Goal: Transaction & Acquisition: Purchase product/service

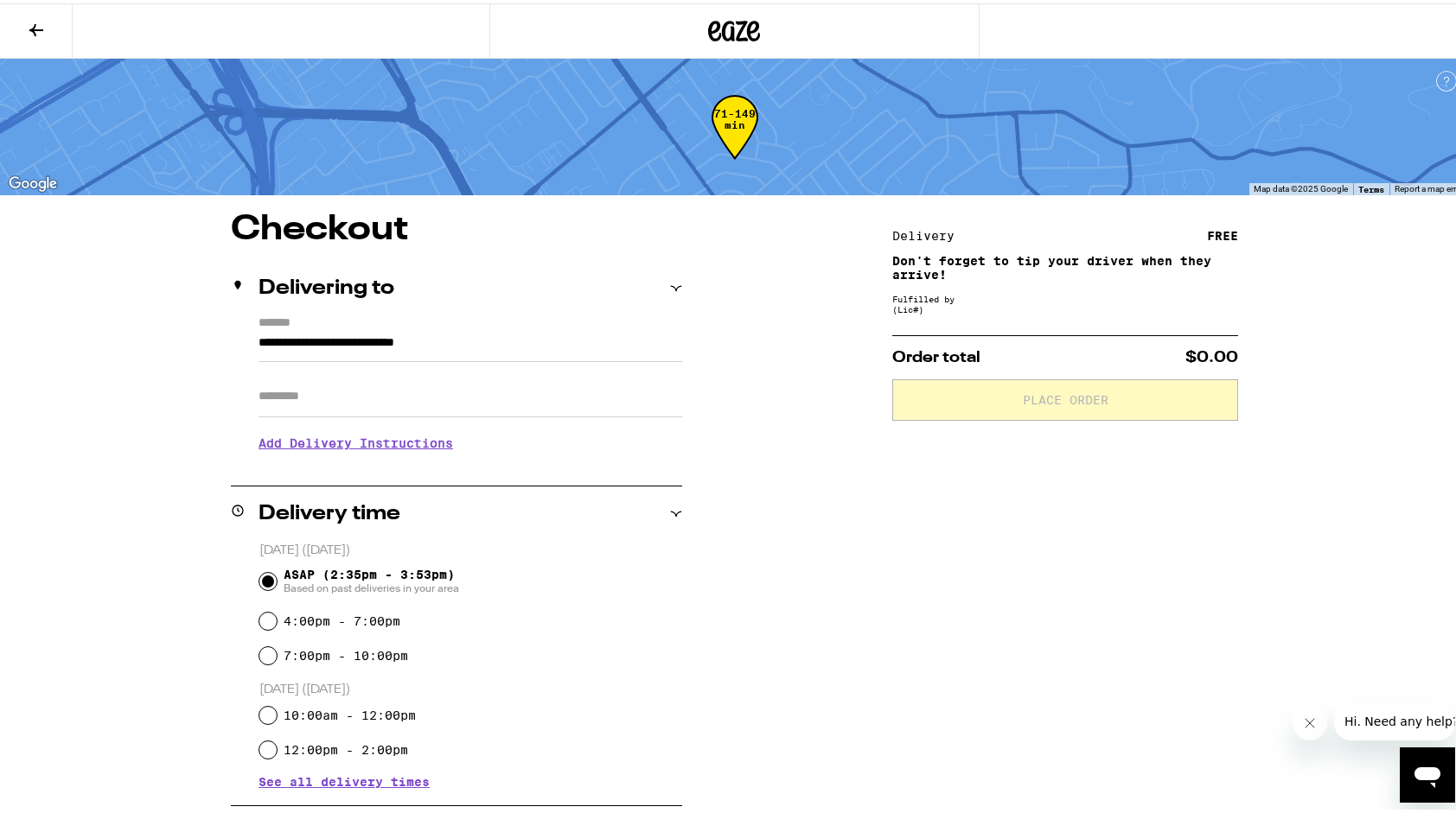
click at [30, 19] on icon at bounding box center [36, 26] width 21 height 21
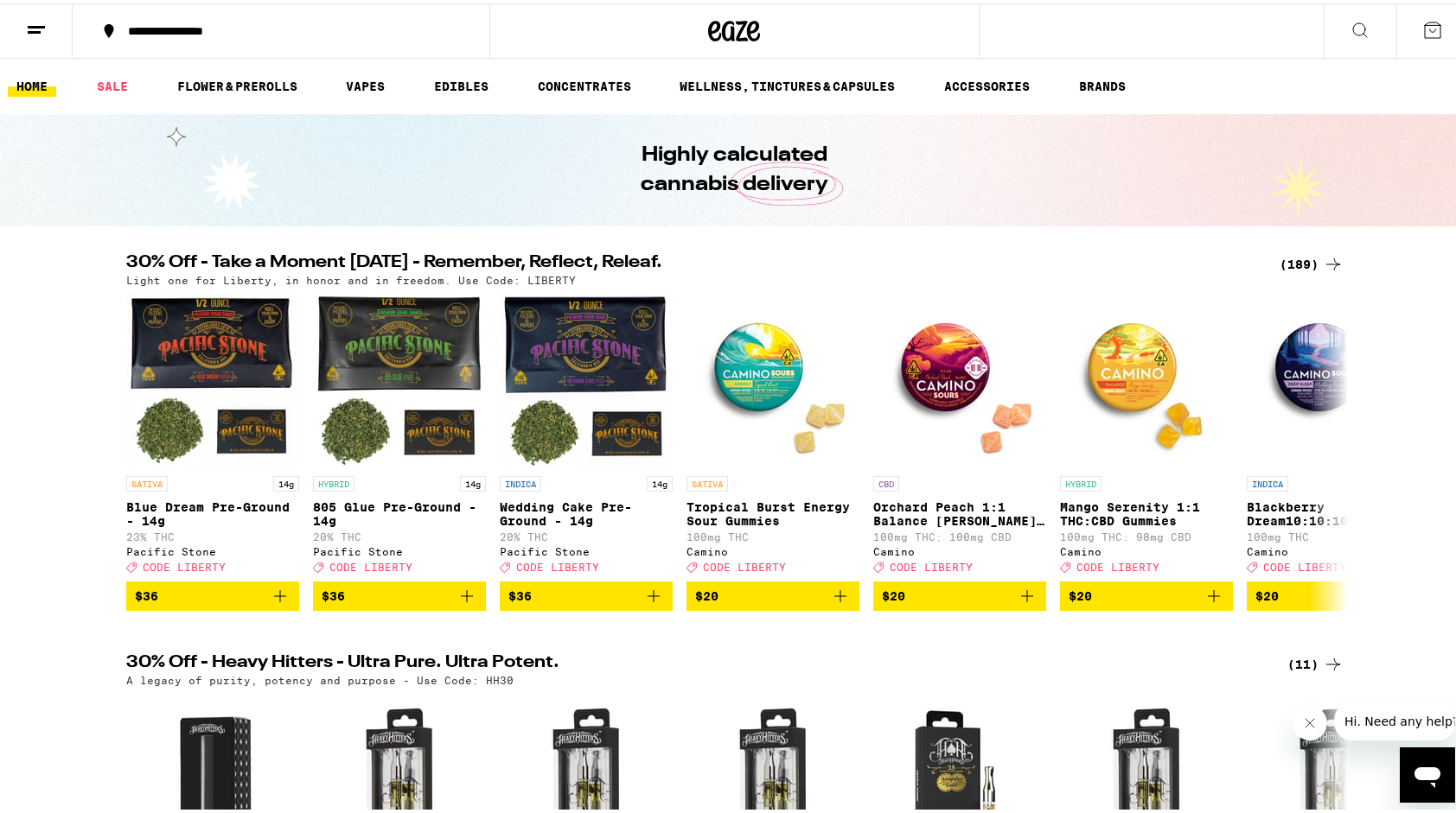
click at [1314, 257] on div "(189)" at bounding box center [1311, 260] width 64 height 21
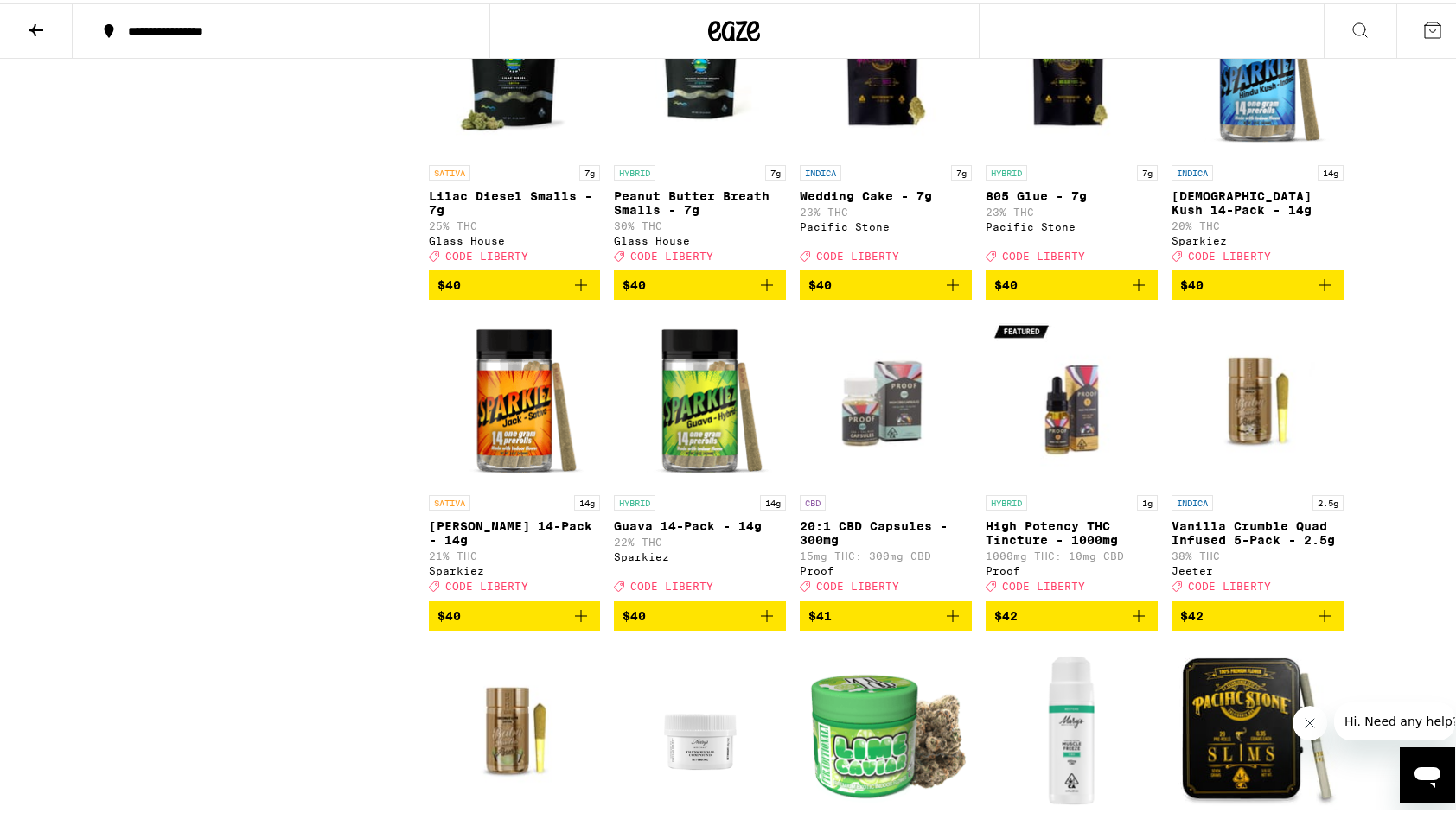
scroll to position [10144, 0]
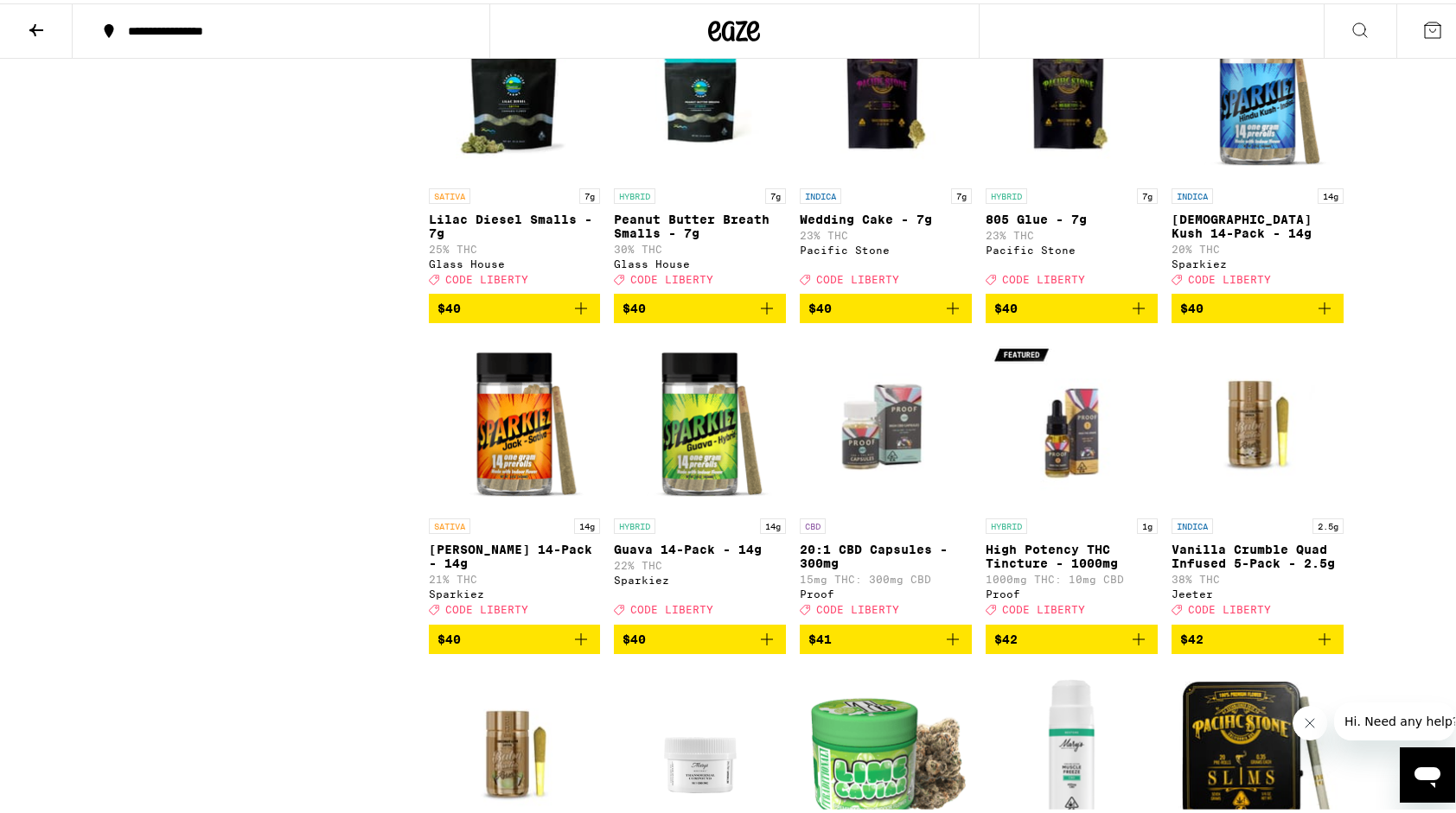
click at [764, 315] on icon "Add to bag" at bounding box center [766, 304] width 21 height 21
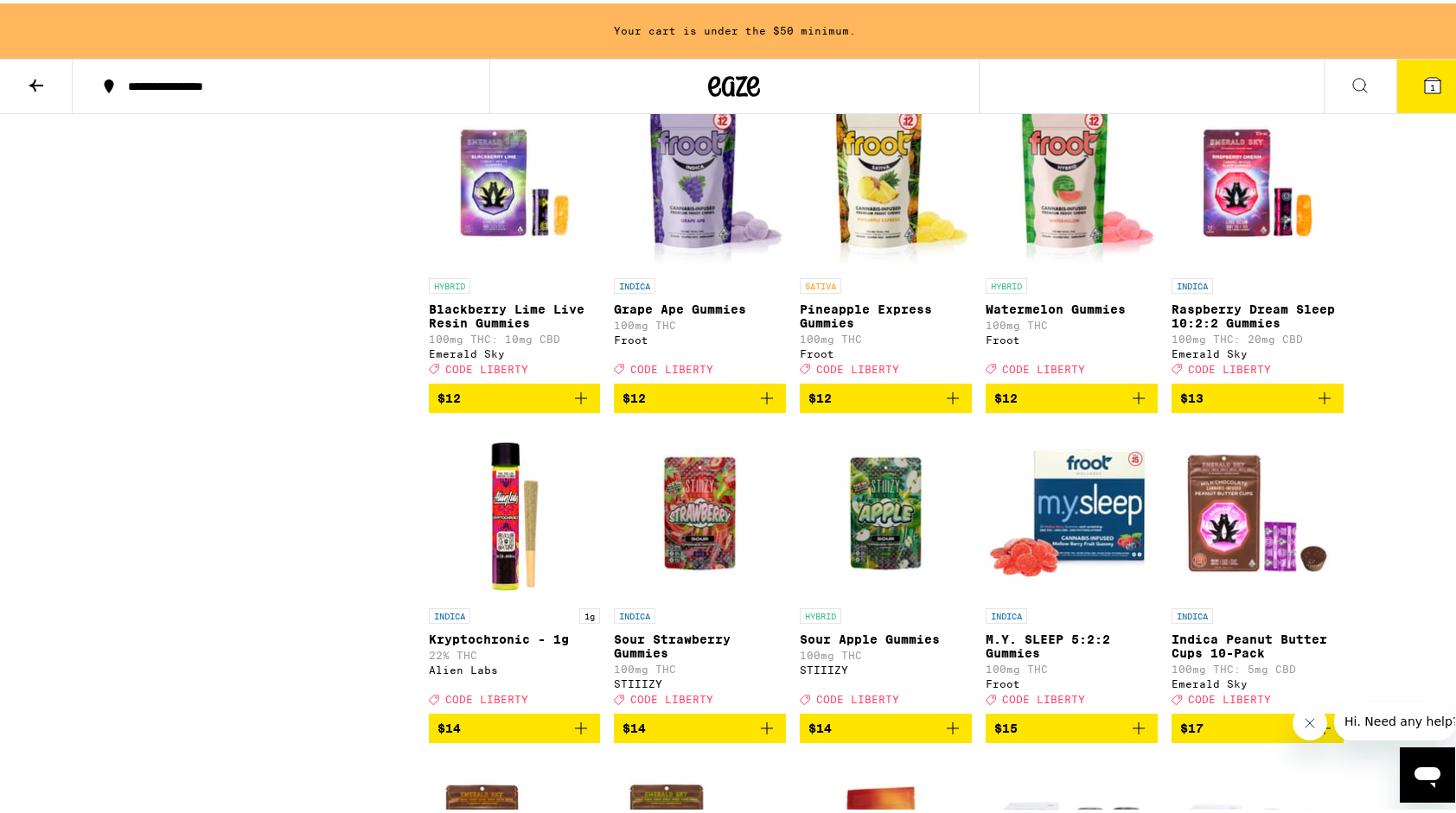
scroll to position [3490, 0]
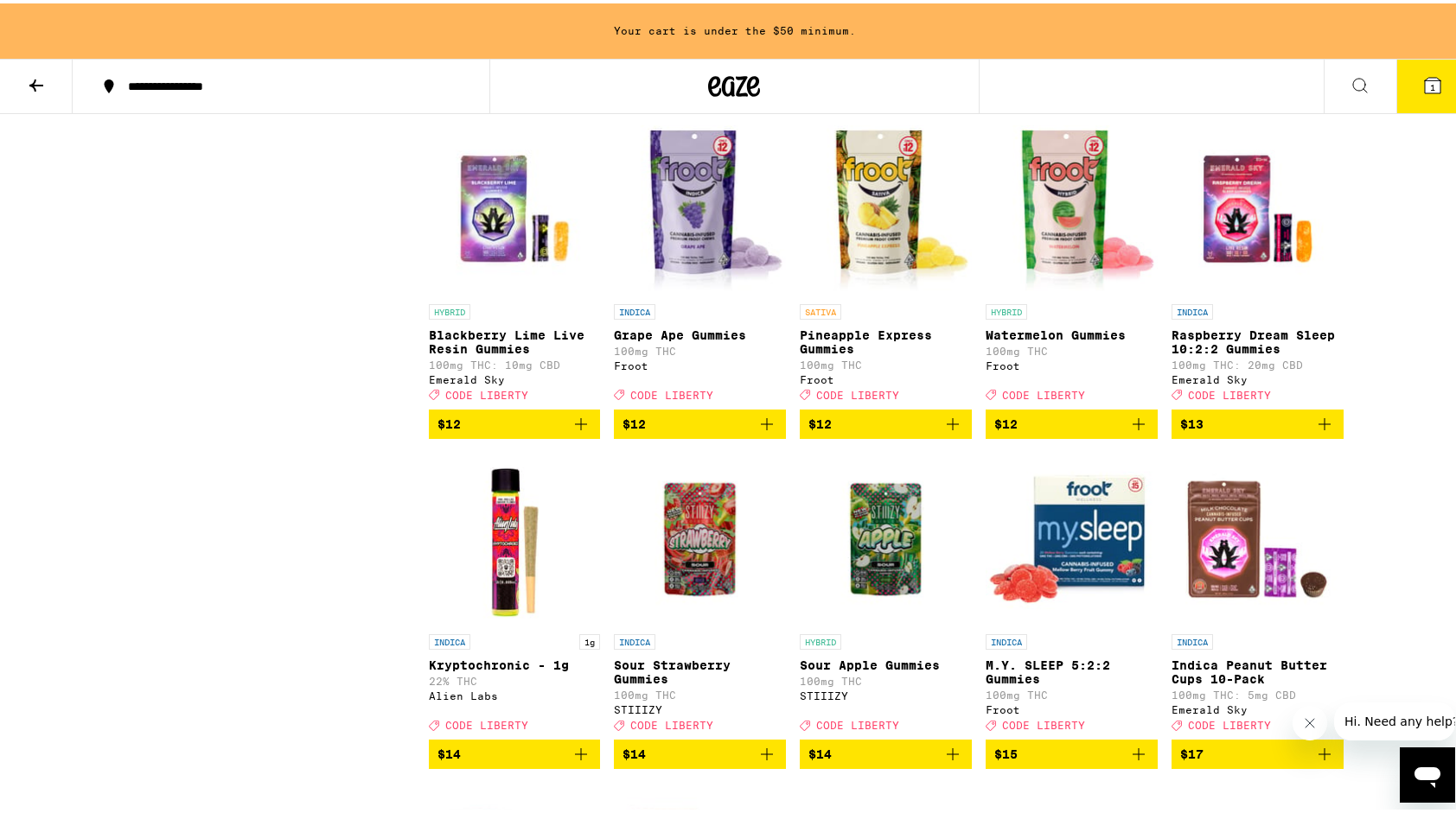
click at [1130, 431] on icon "Add to bag" at bounding box center [1139, 420] width 21 height 21
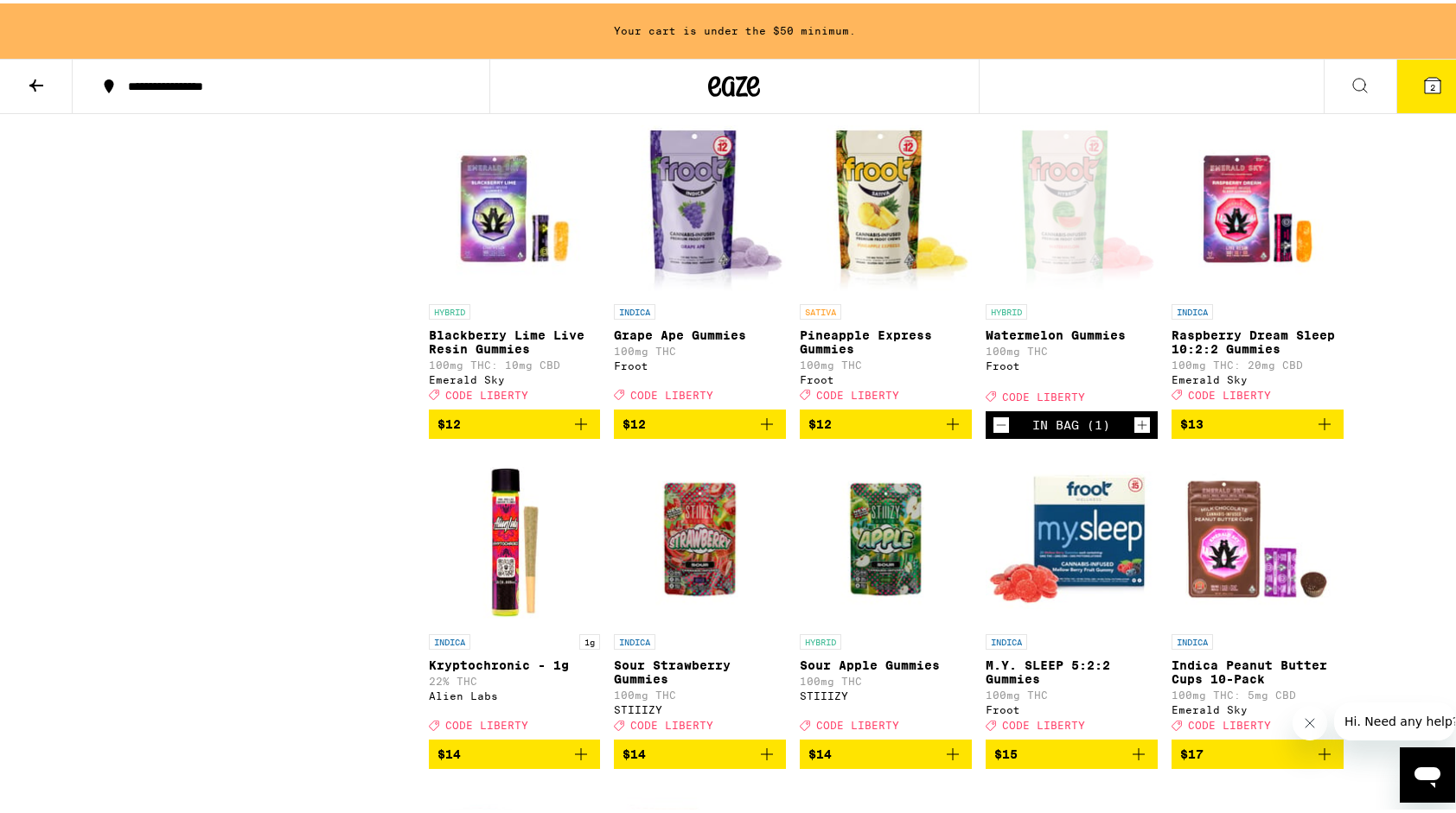
scroll to position [3434, 0]
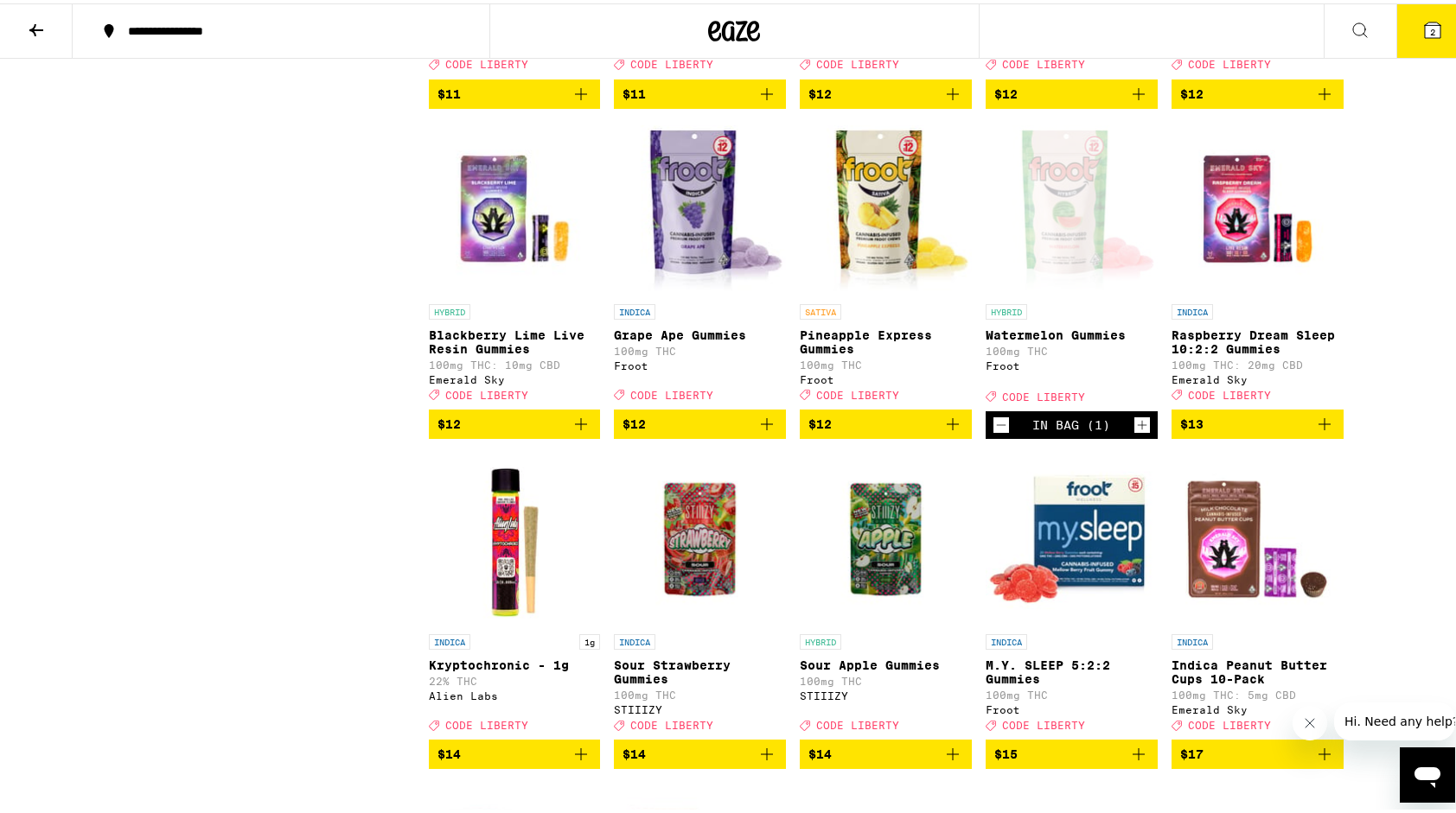
click at [1134, 432] on icon "Increment" at bounding box center [1141, 421] width 15 height 21
click at [1404, 30] on button "4" at bounding box center [1433, 27] width 72 height 53
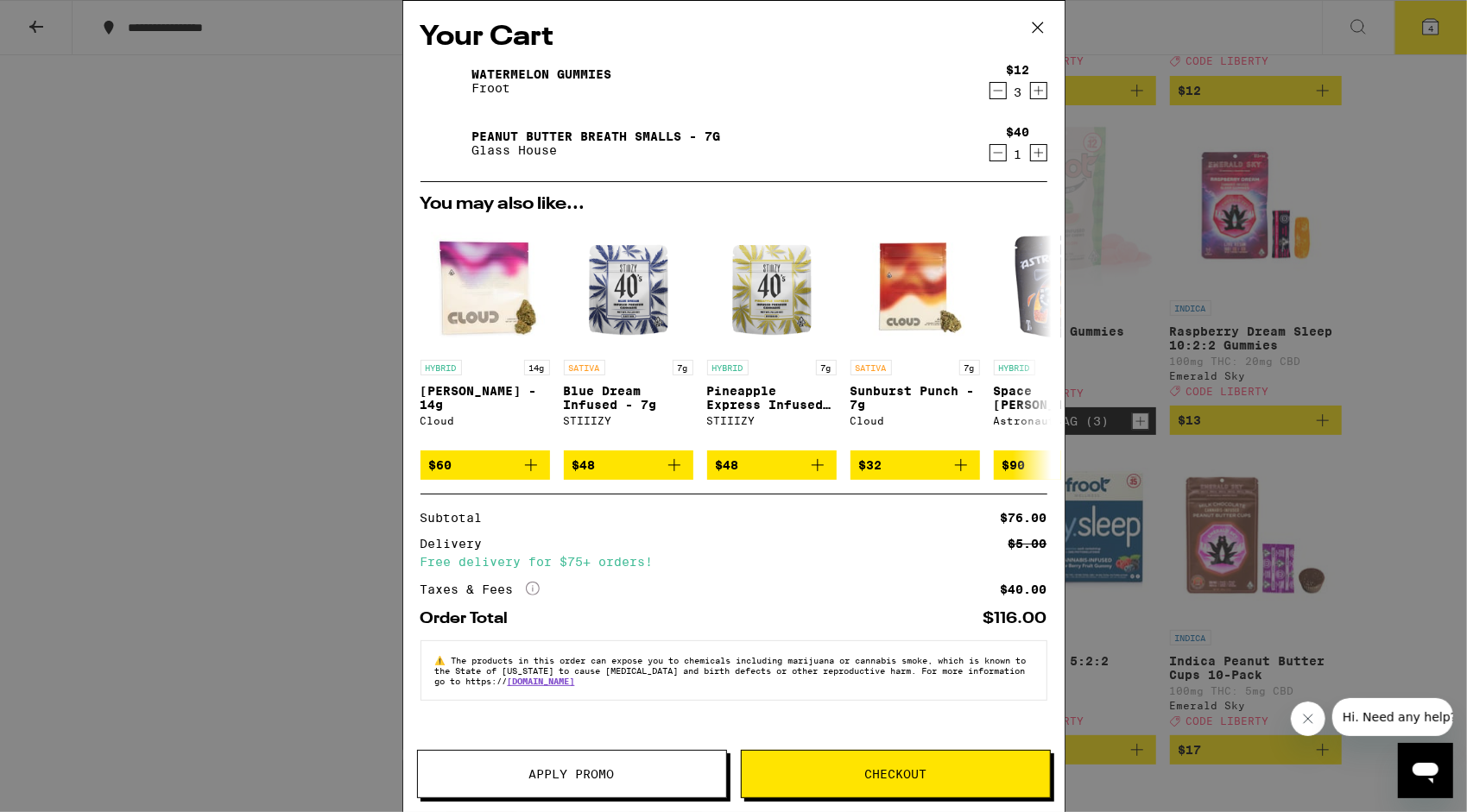
click at [564, 773] on span "Apply Promo" at bounding box center [571, 774] width 86 height 12
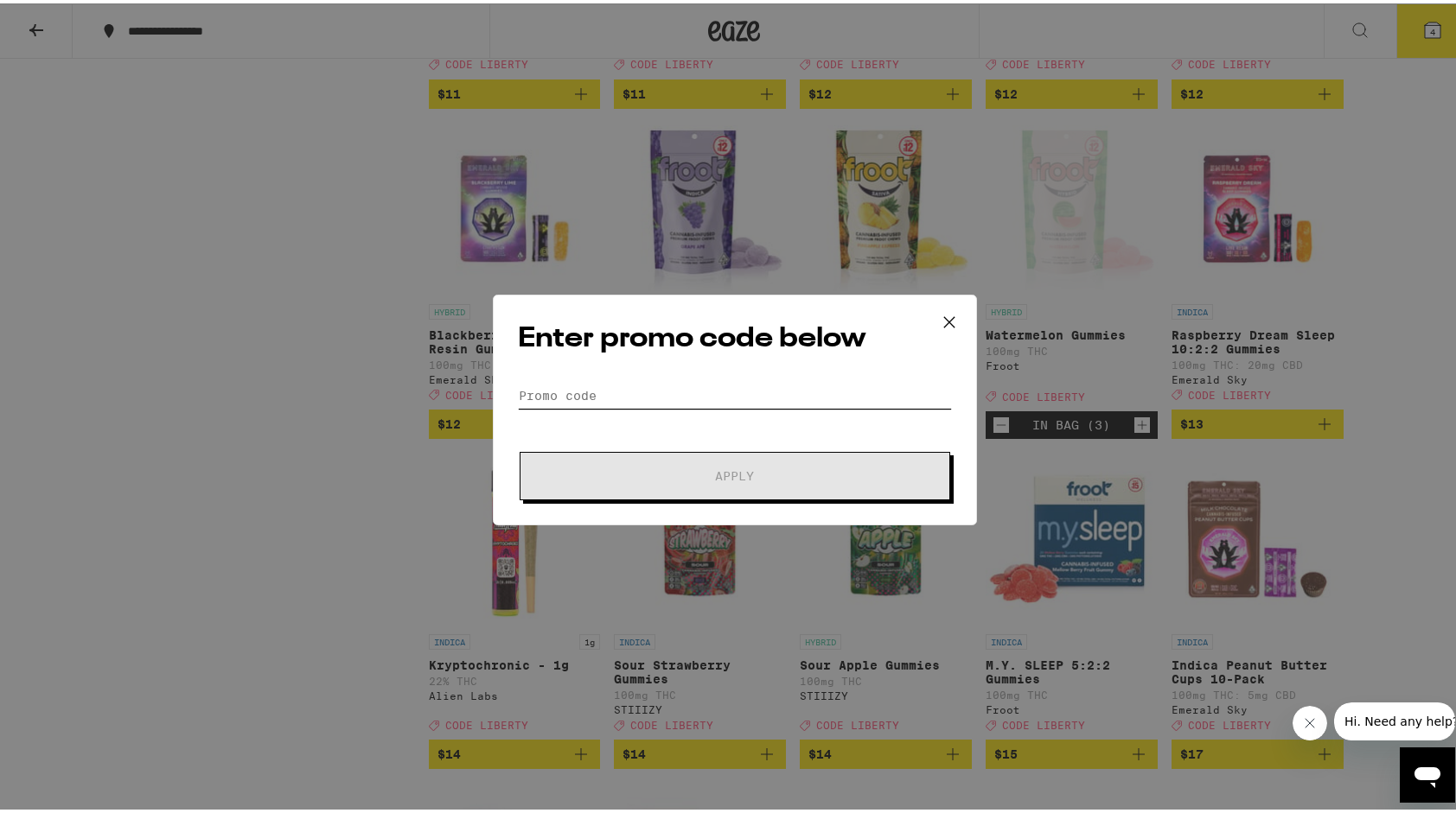
click at [581, 388] on input "Promo Code" at bounding box center [735, 392] width 434 height 26
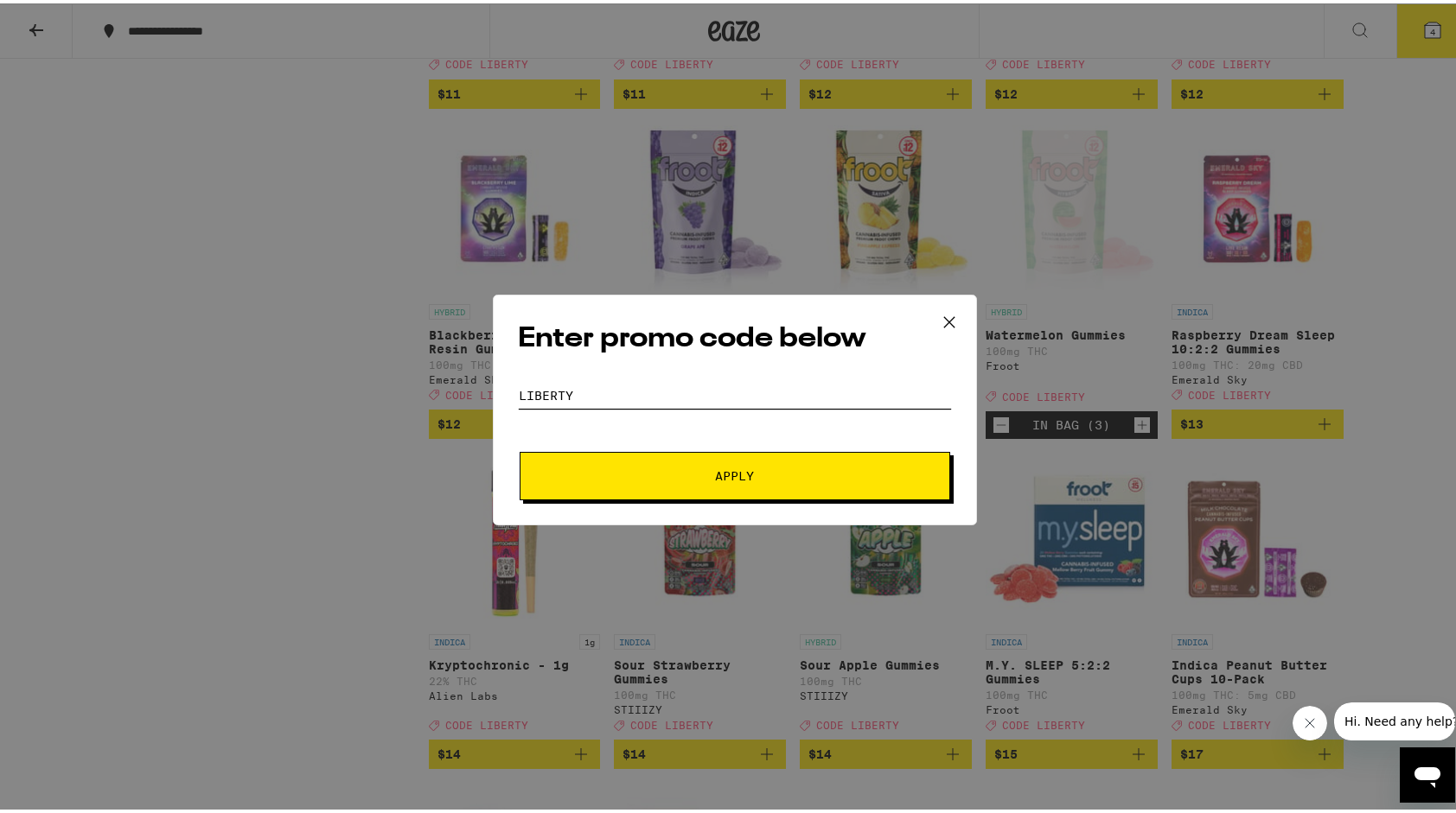
type input "liberty"
click at [520, 449] on button "Apply" at bounding box center [735, 473] width 430 height 49
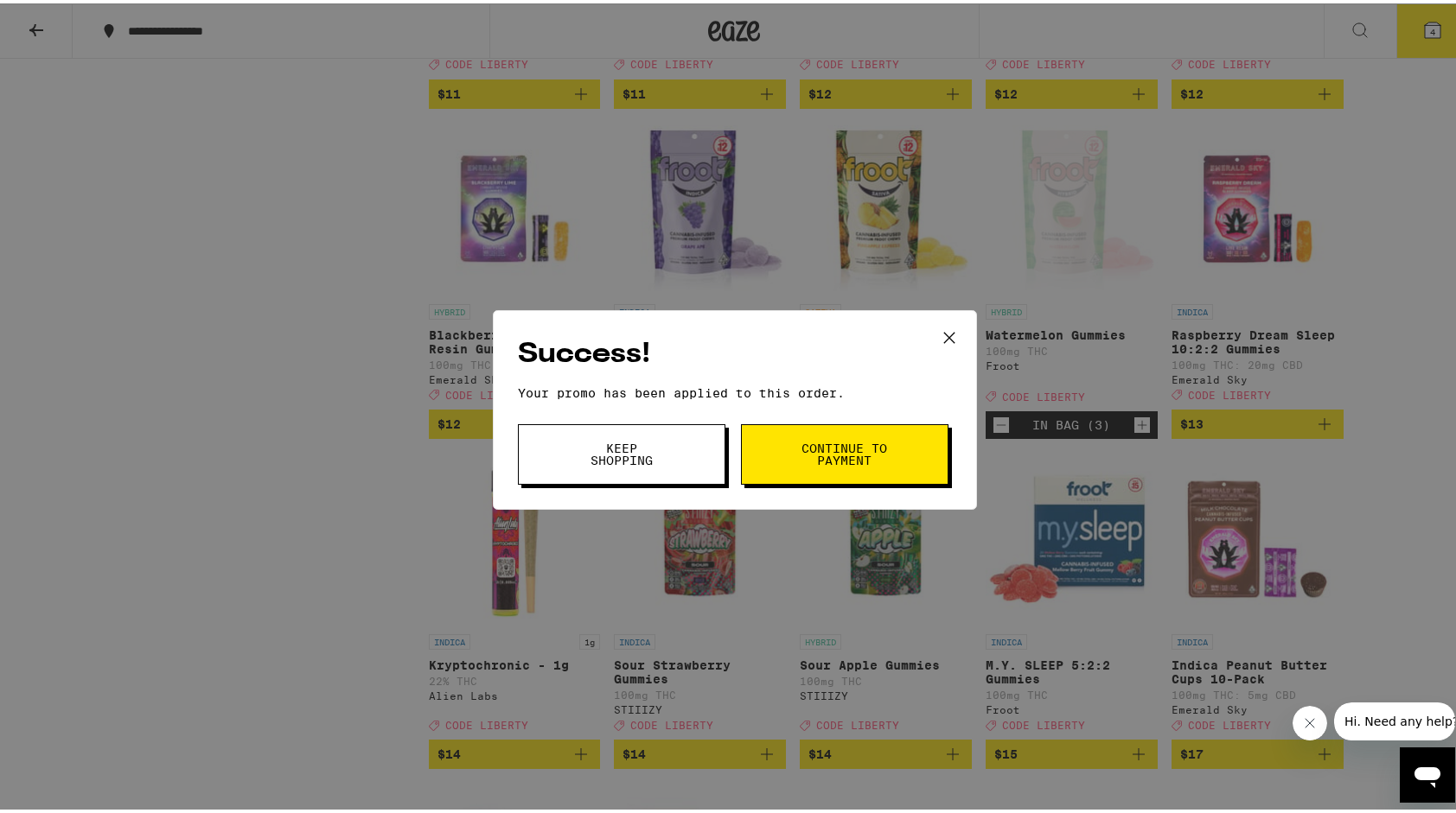
click at [807, 453] on span "Continue to payment" at bounding box center [845, 451] width 89 height 24
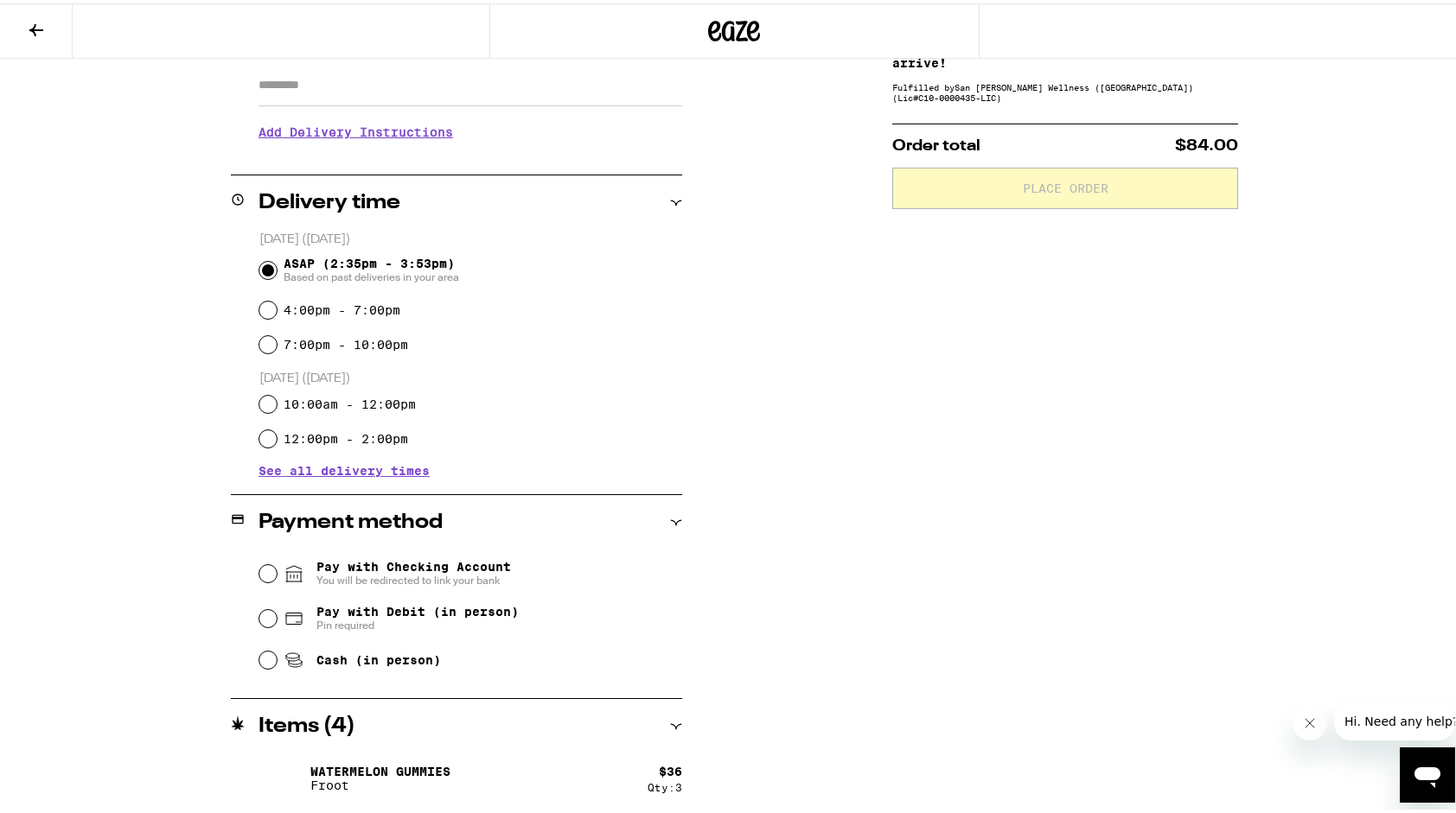
scroll to position [372, 0]
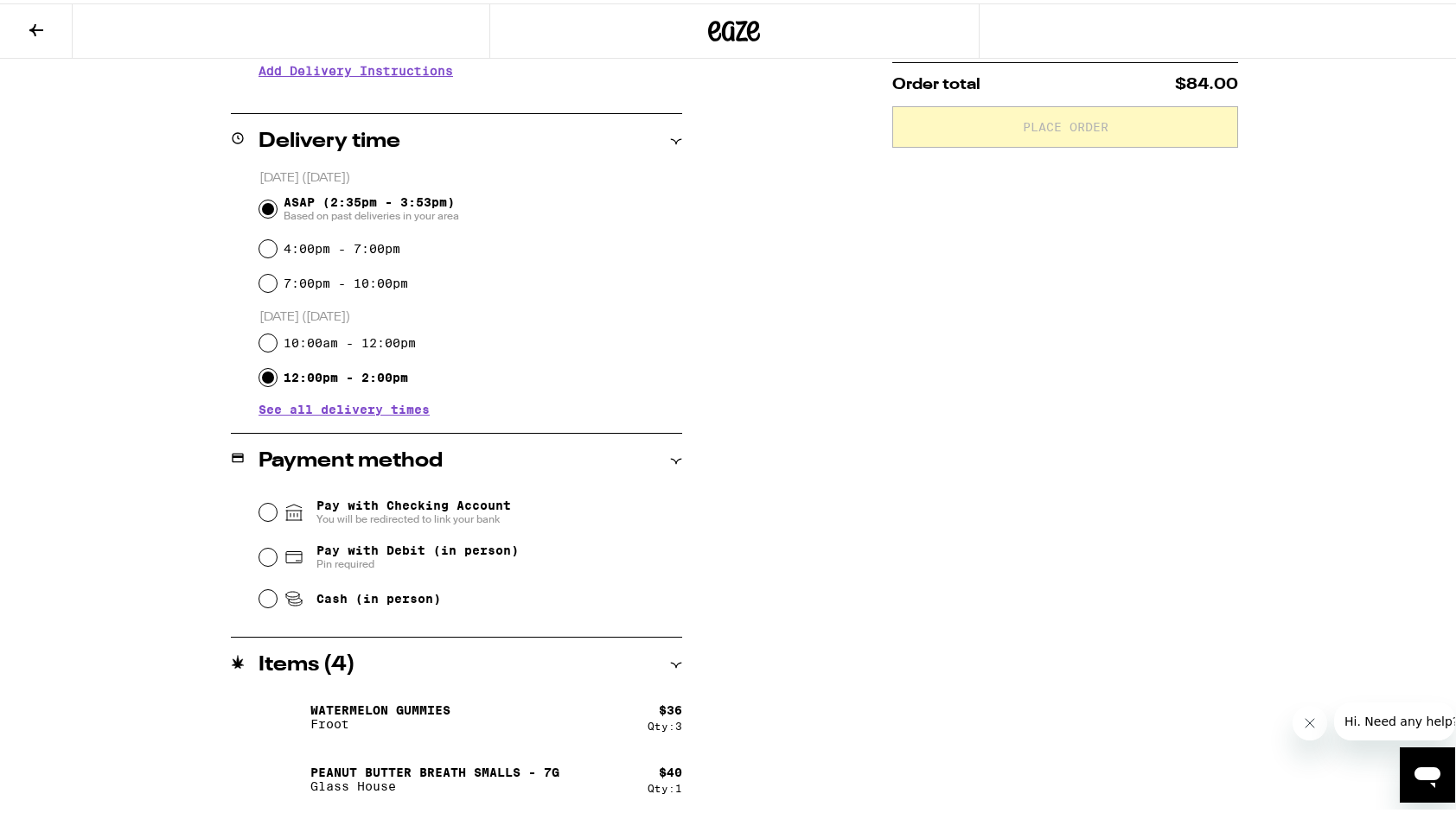
click at [265, 382] on input "12:00pm - 2:00pm" at bounding box center [268, 374] width 17 height 17
radio input "true"
click at [259, 600] on input "Cash (in person)" at bounding box center [268, 595] width 17 height 17
radio input "true"
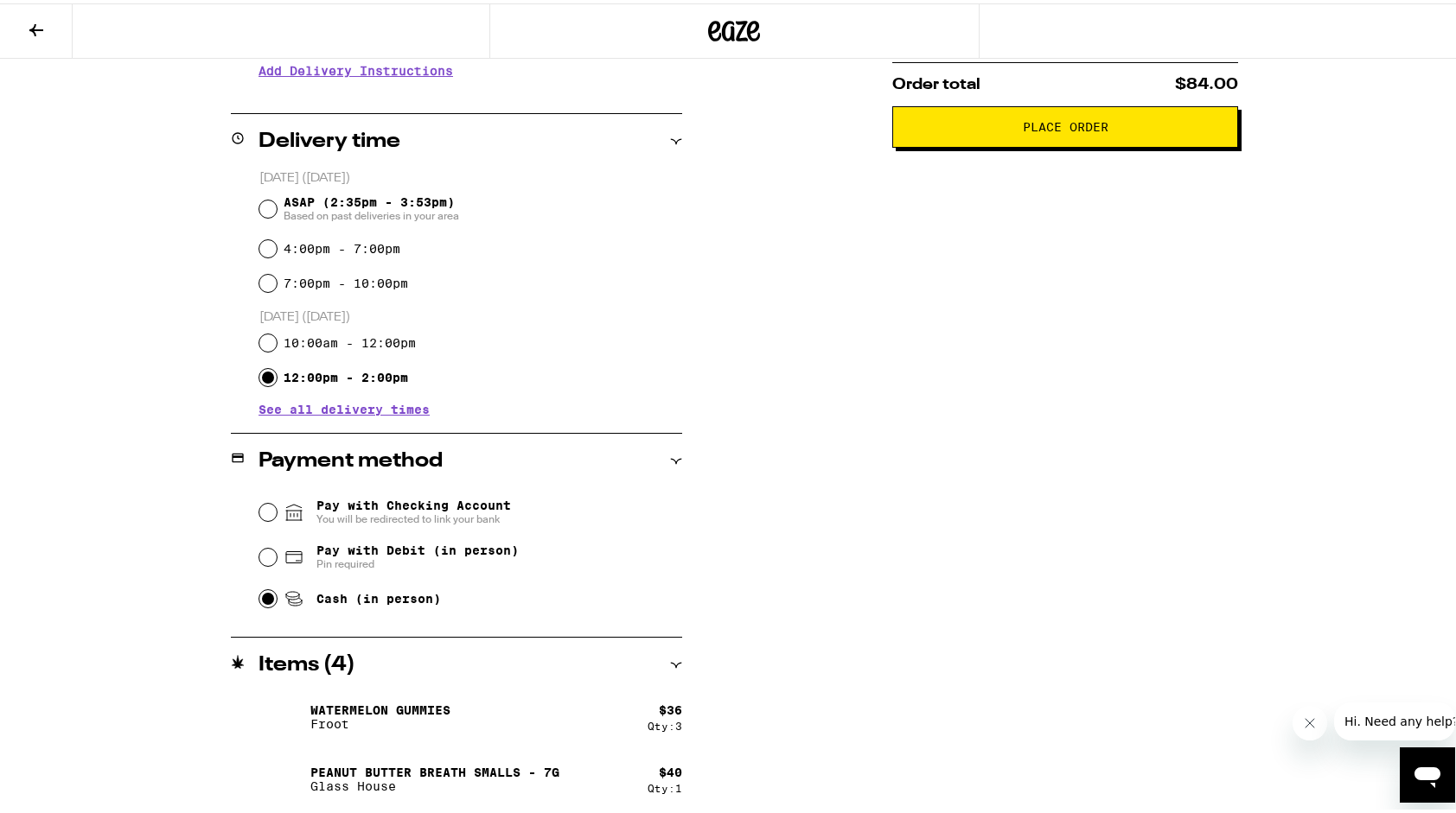
click at [1059, 144] on button "Place Order" at bounding box center [1065, 124] width 346 height 42
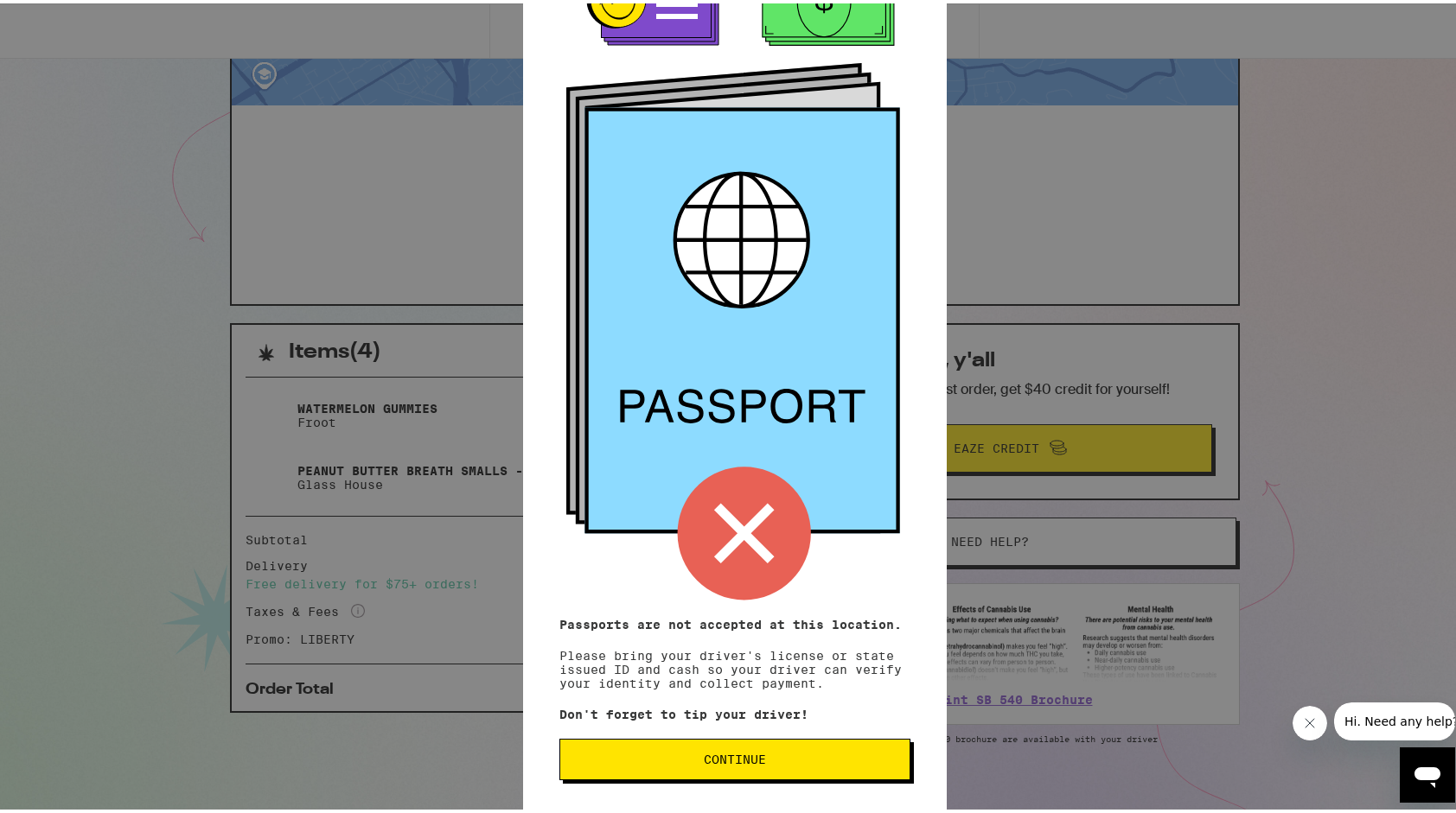
scroll to position [72, 0]
click at [888, 762] on button "Continue" at bounding box center [735, 756] width 351 height 42
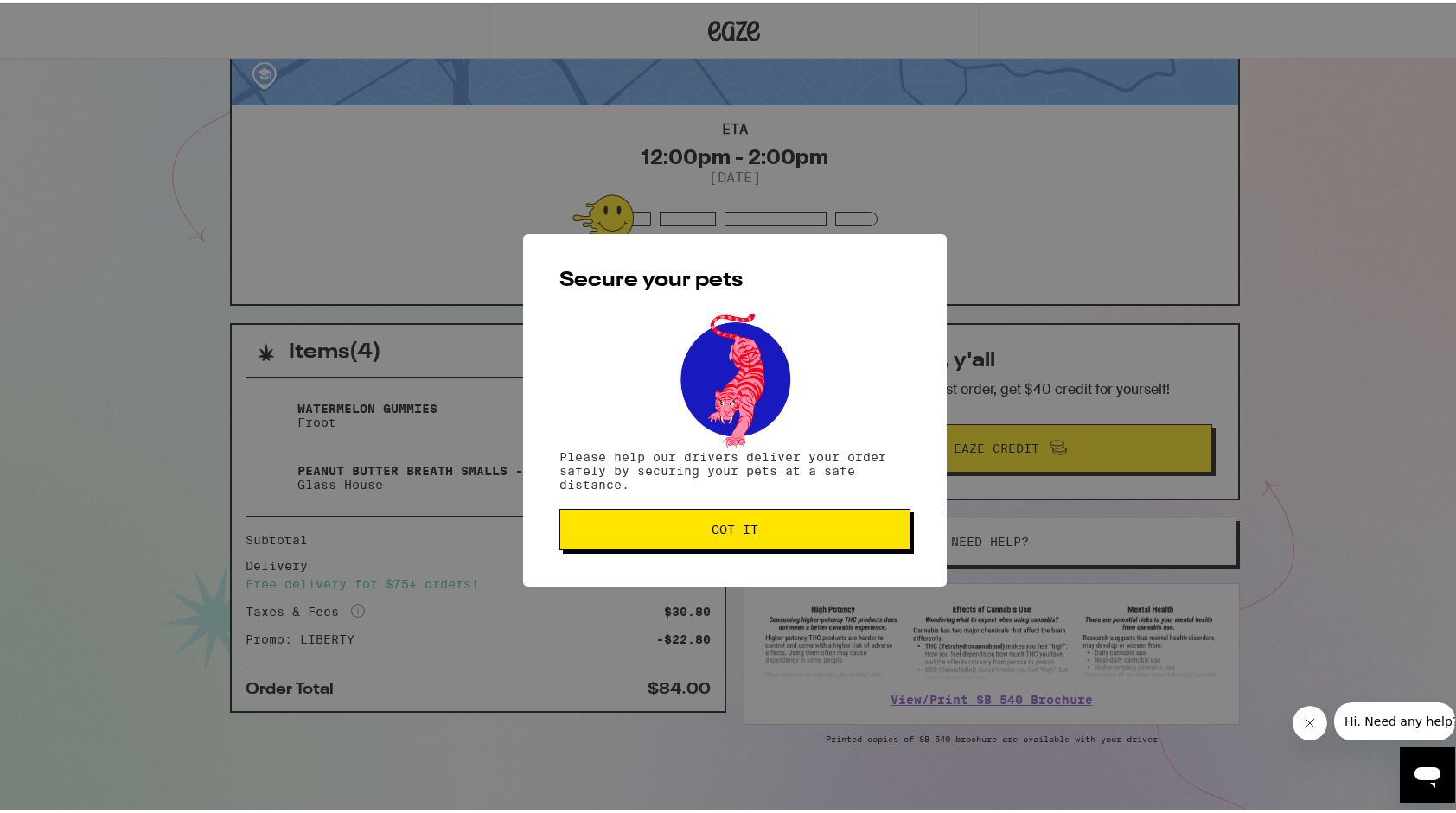
click at [790, 528] on span "Got it" at bounding box center [735, 526] width 322 height 12
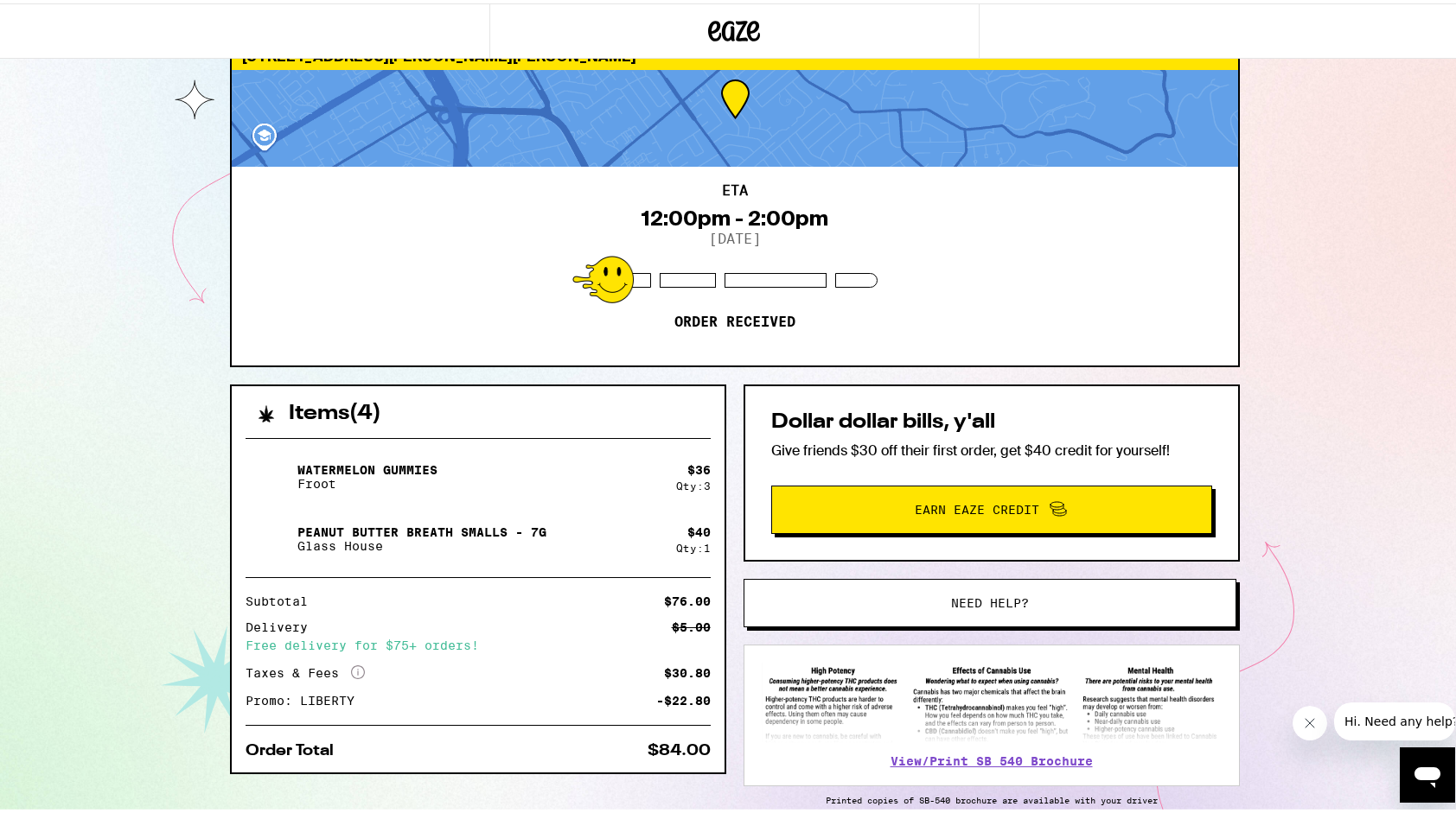
scroll to position [131, 0]
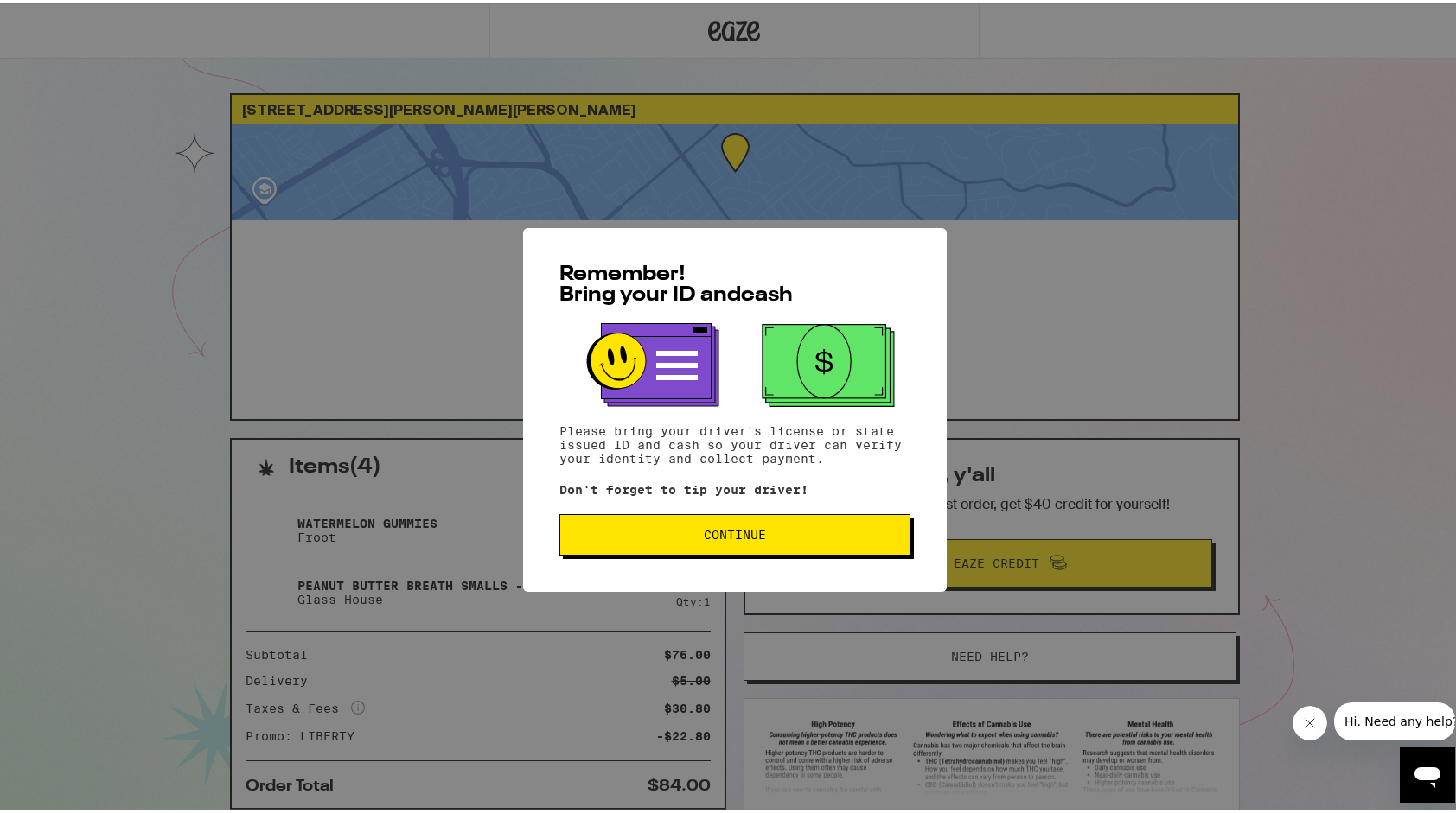
click at [642, 537] on span "Continue" at bounding box center [735, 531] width 322 height 12
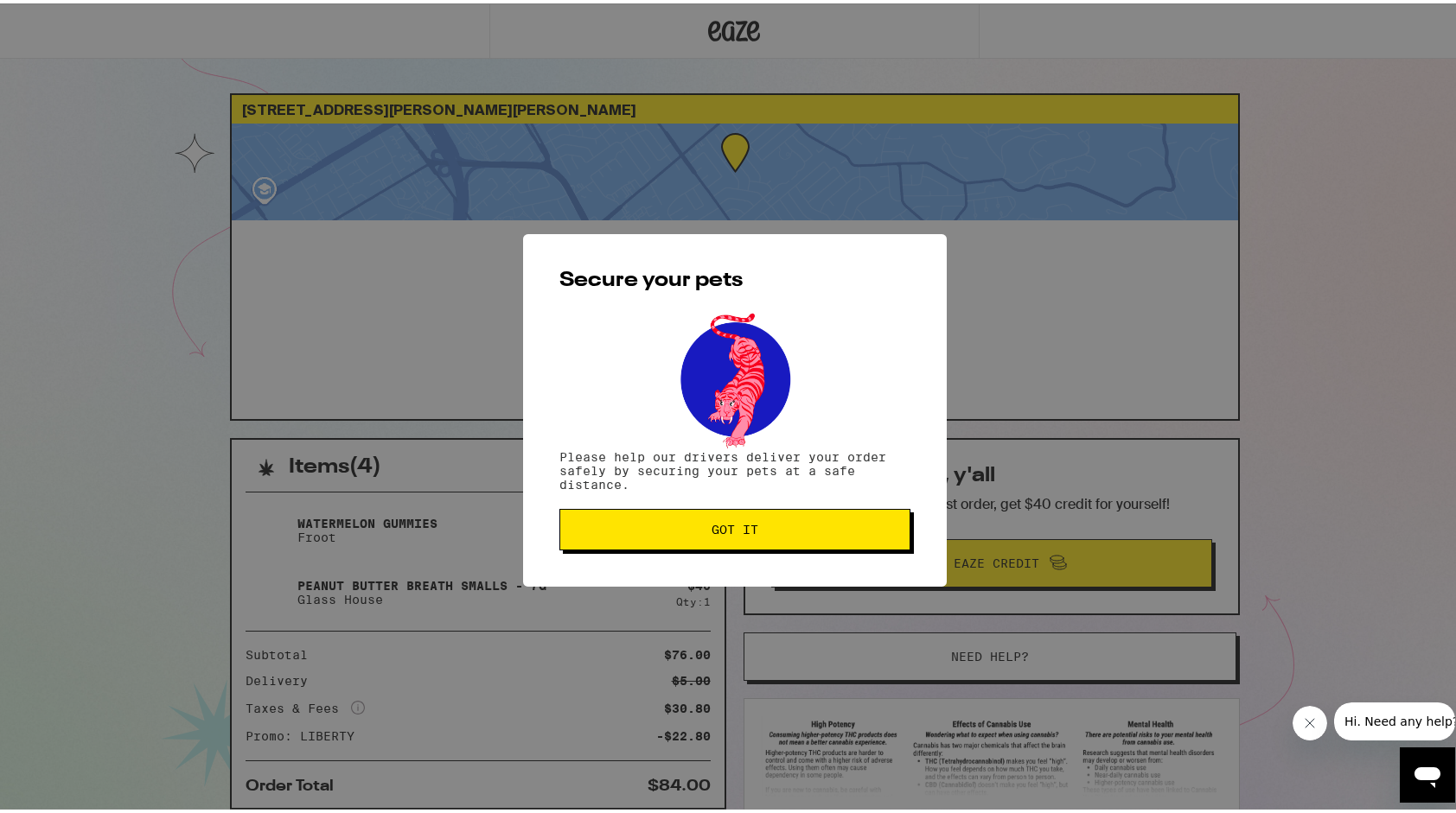
click at [642, 541] on button "Got it" at bounding box center [735, 527] width 351 height 42
